Goal: Task Accomplishment & Management: Complete application form

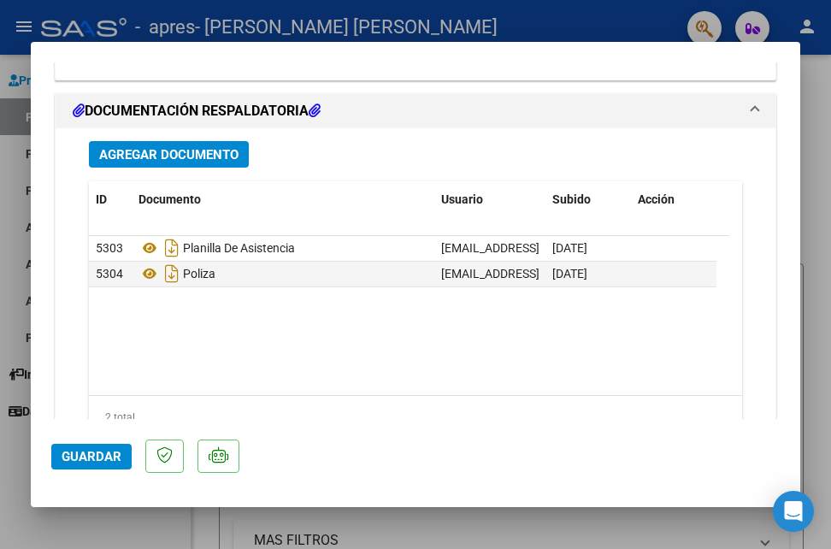
scroll to position [2303, 0]
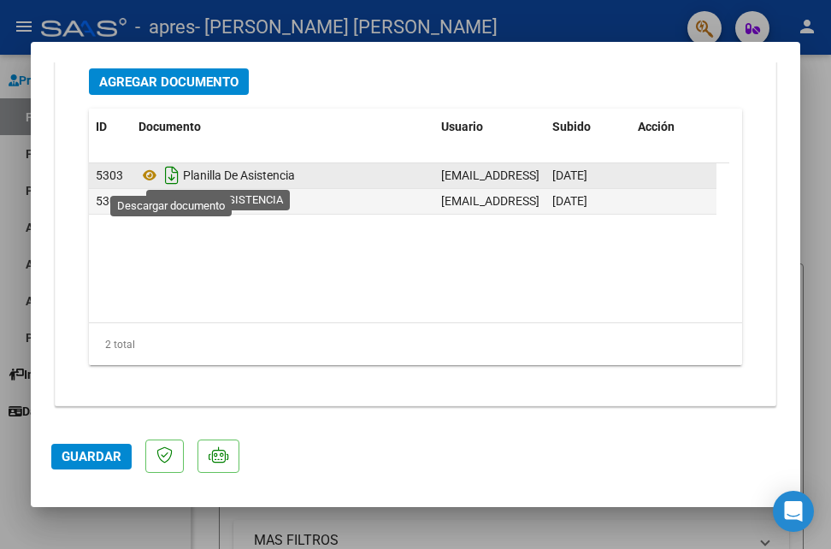
click at [164, 172] on icon "Descargar documento" at bounding box center [172, 175] width 22 height 27
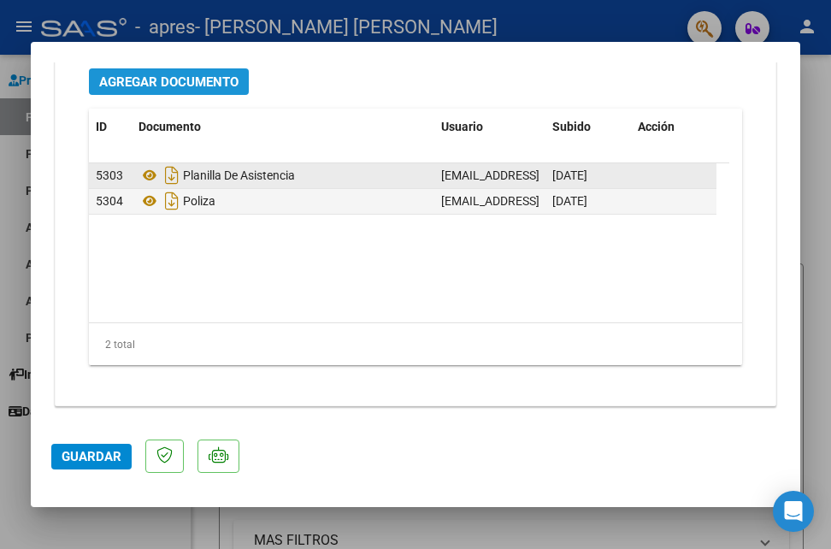
click at [209, 81] on span "Agregar Documento" at bounding box center [168, 81] width 139 height 15
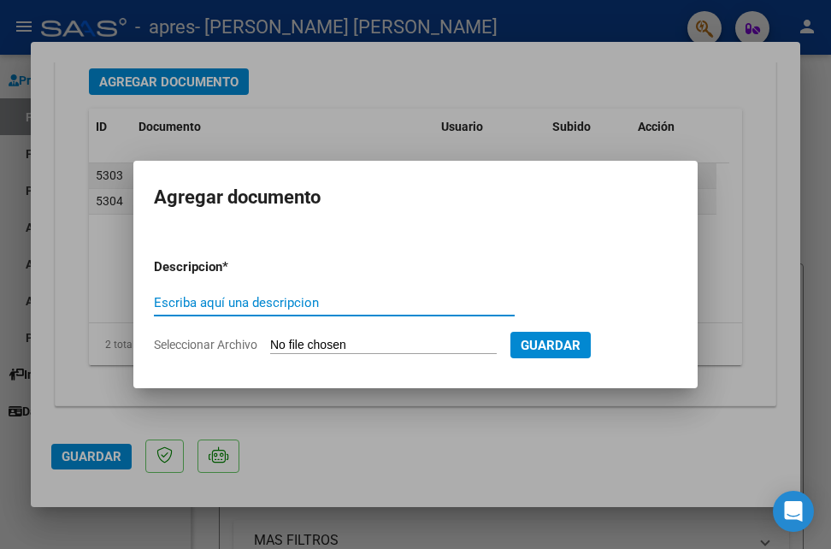
click at [231, 303] on input "Escriba aquí una descripcion" at bounding box center [334, 302] width 361 height 15
type input "ADJUNTO NUEVA PLANILLA YA QUE LA ANTERIOR TENIA UN ERROR."
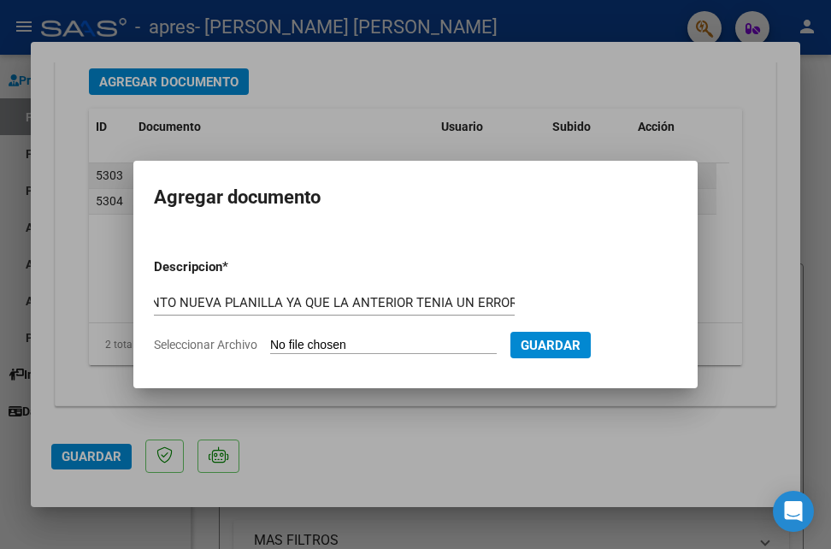
click at [432, 338] on input "Seleccionar Archivo" at bounding box center [383, 346] width 226 height 16
type input "C:\fakepath\ASISTENCIA [PERSON_NAME] PSM NUEVA.pdf"
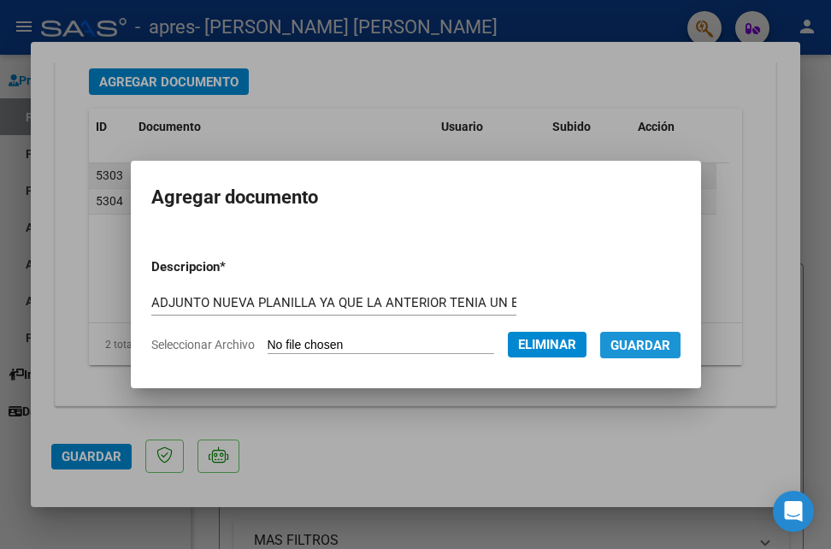
click at [623, 350] on span "Guardar" at bounding box center [640, 345] width 60 height 15
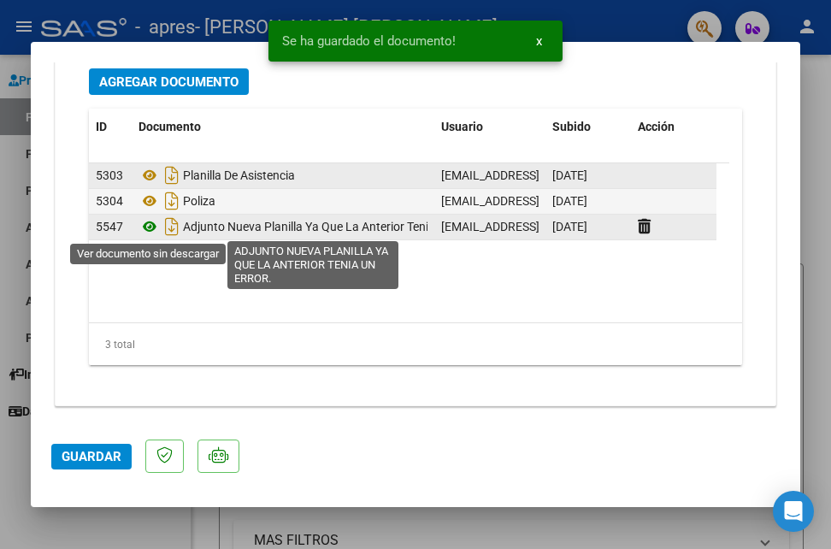
click at [154, 220] on icon at bounding box center [149, 226] width 22 height 21
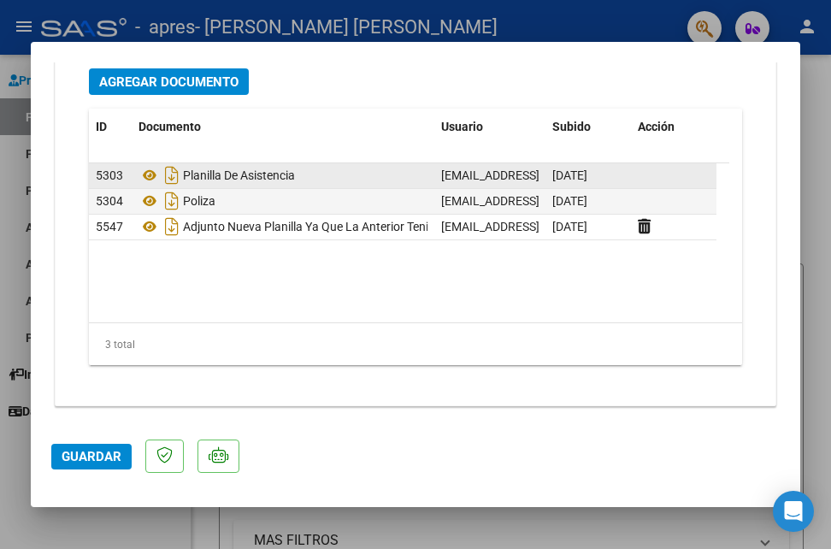
click at [124, 455] on button "Guardar" at bounding box center [91, 457] width 80 height 26
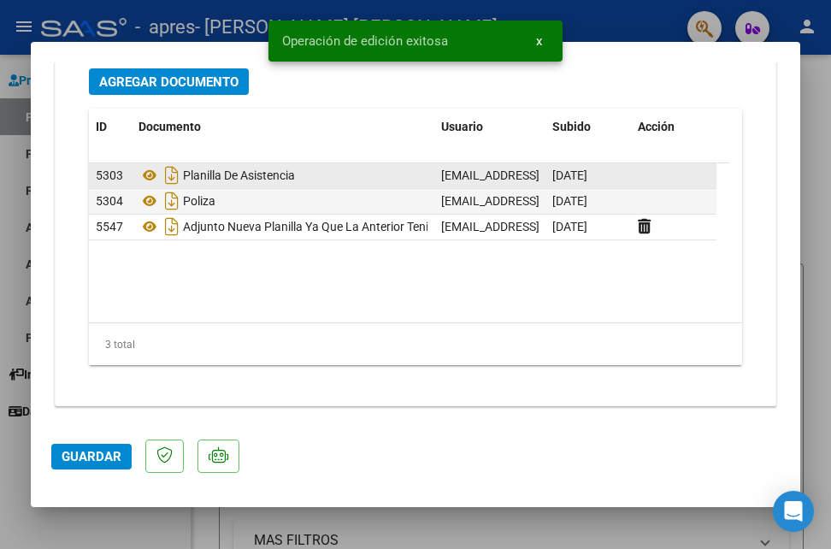
click at [78, 465] on button "Guardar" at bounding box center [91, 457] width 80 height 26
click at [538, 47] on span "x" at bounding box center [539, 40] width 6 height 15
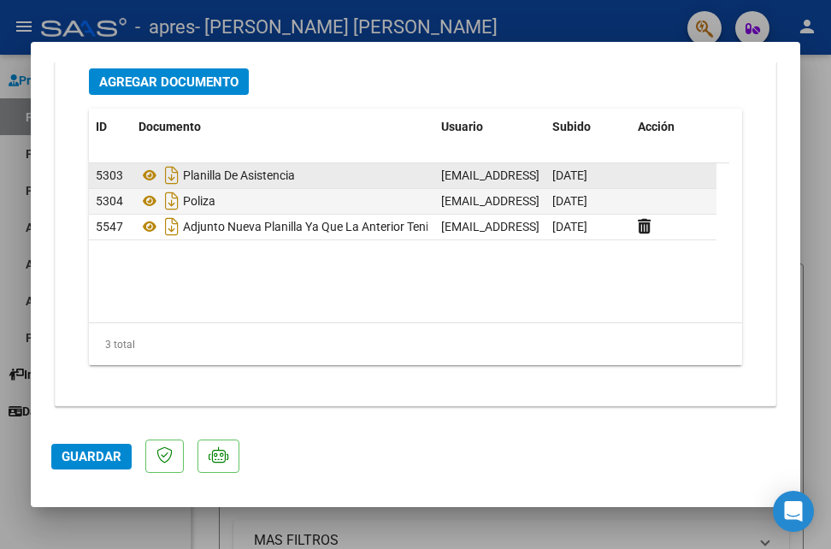
click at [336, 518] on div at bounding box center [415, 274] width 831 height 549
type input "$ 0,00"
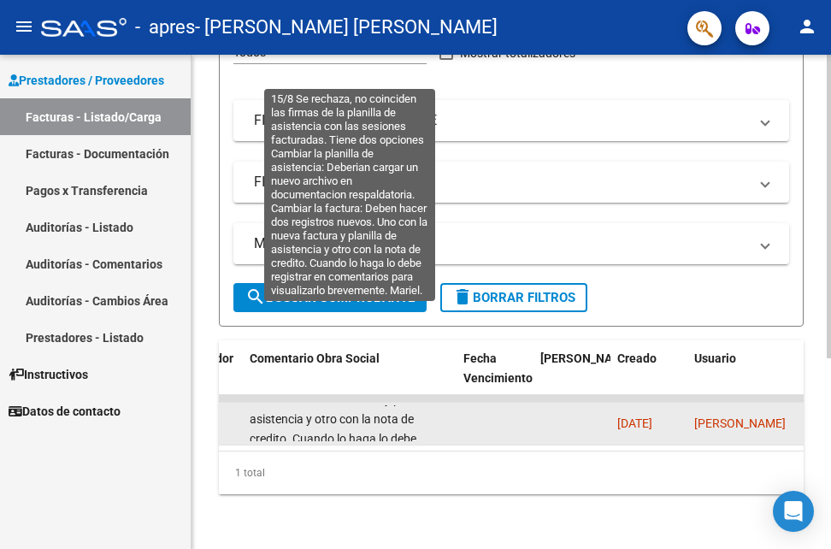
scroll to position [85, 0]
click at [389, 409] on span "15/8 Se rechaza, no coinciden las firmas de la planilla de asistencia con las s…" at bounding box center [348, 445] width 197 height 247
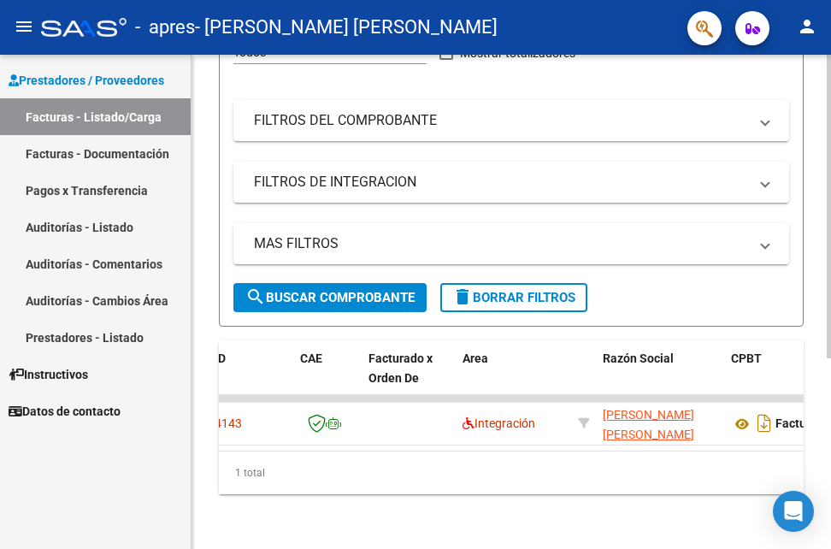
scroll to position [0, 0]
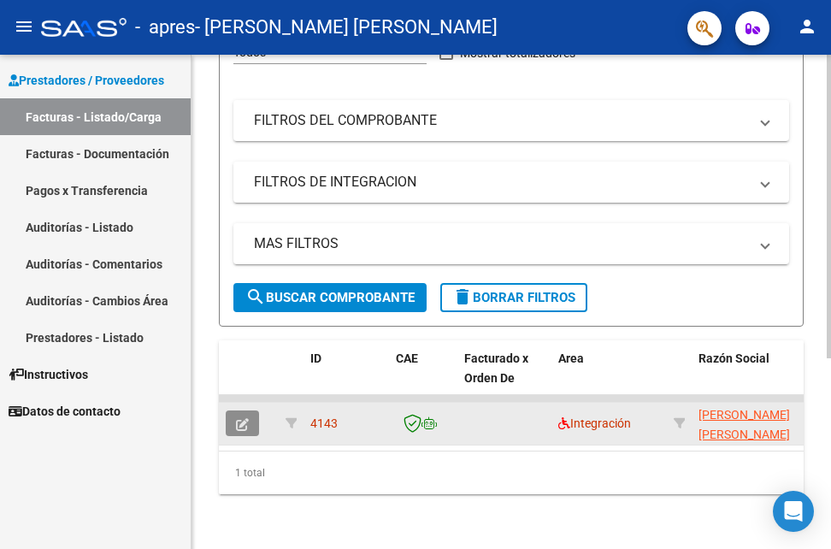
click at [248, 410] on button "button" at bounding box center [242, 423] width 33 height 26
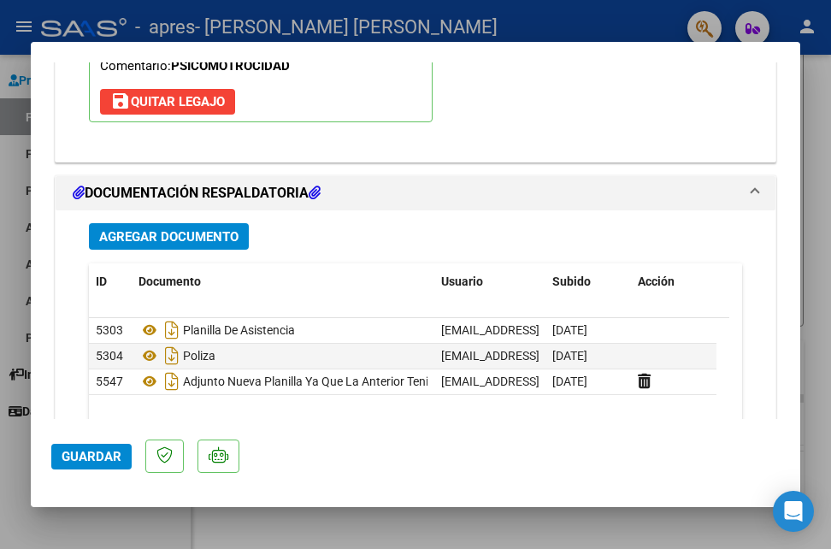
scroll to position [2222, 0]
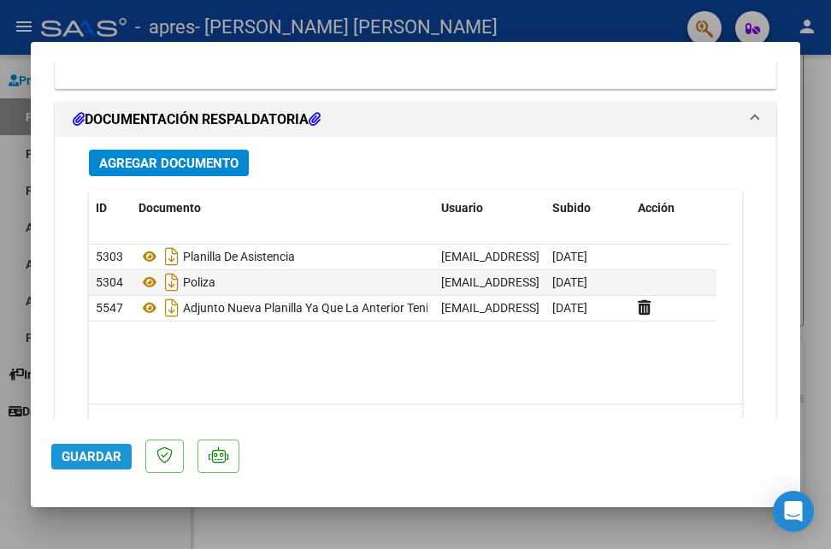
click at [113, 453] on span "Guardar" at bounding box center [92, 456] width 60 height 15
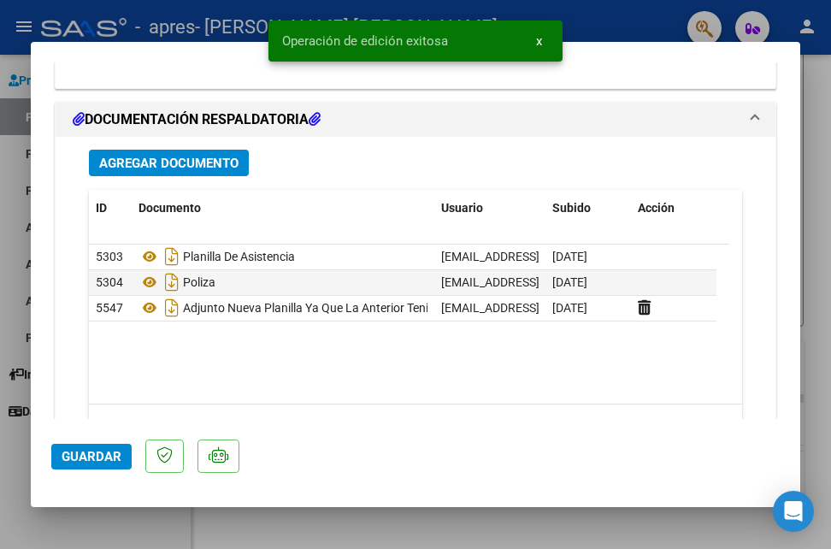
click at [217, 528] on div at bounding box center [415, 274] width 831 height 549
type input "$ 0,00"
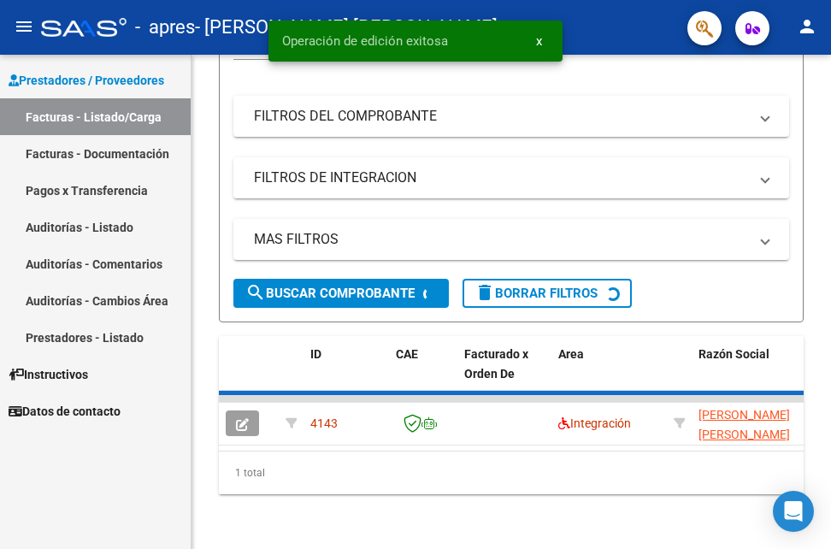
scroll to position [310, 0]
